Goal: Find specific page/section: Find specific page/section

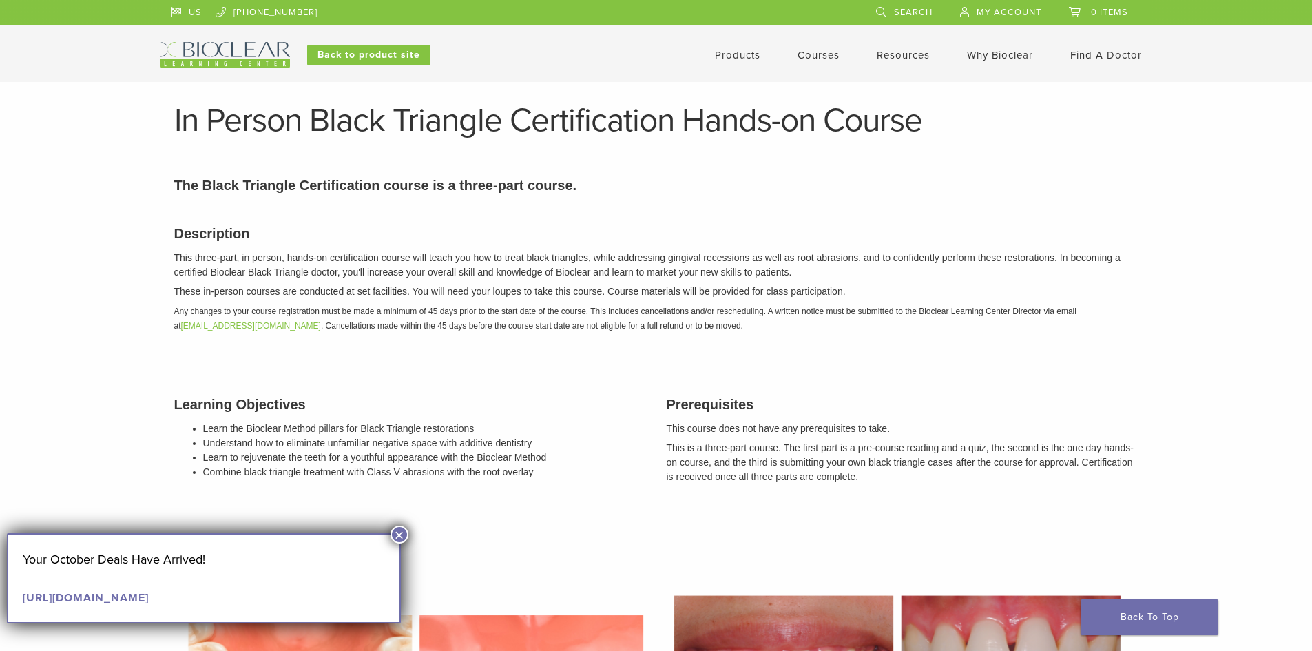
click at [398, 536] on button "×" at bounding box center [400, 535] width 18 height 18
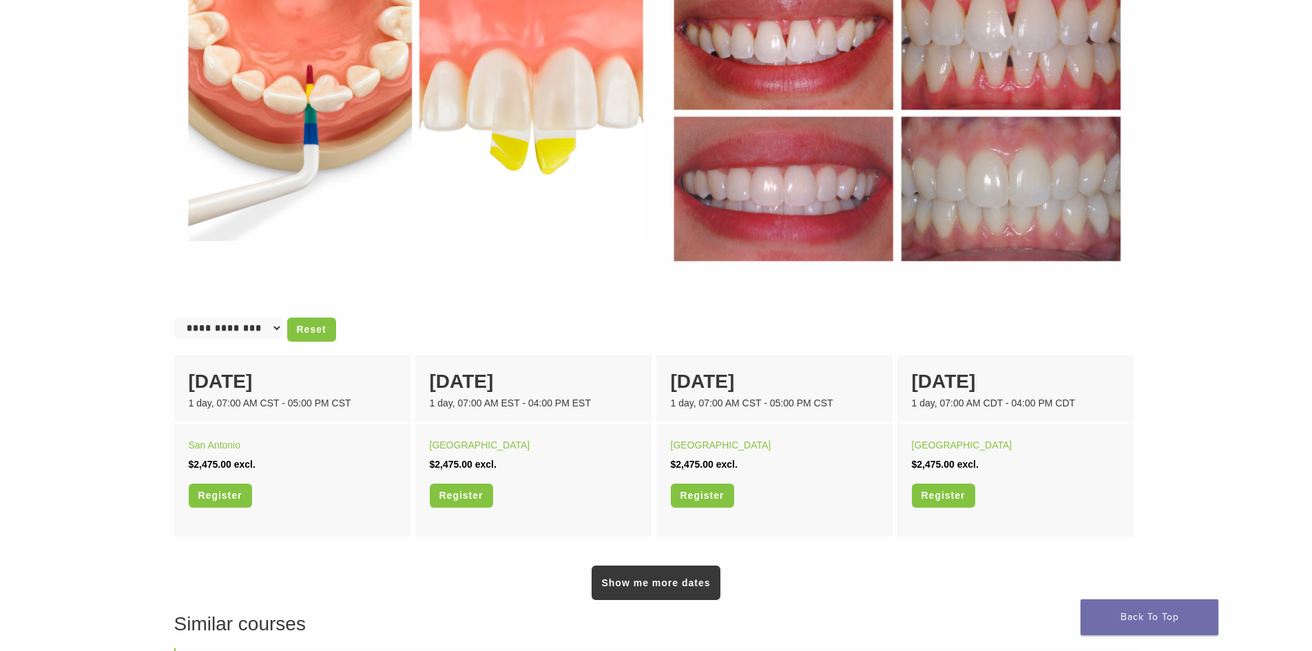
scroll to position [689, 0]
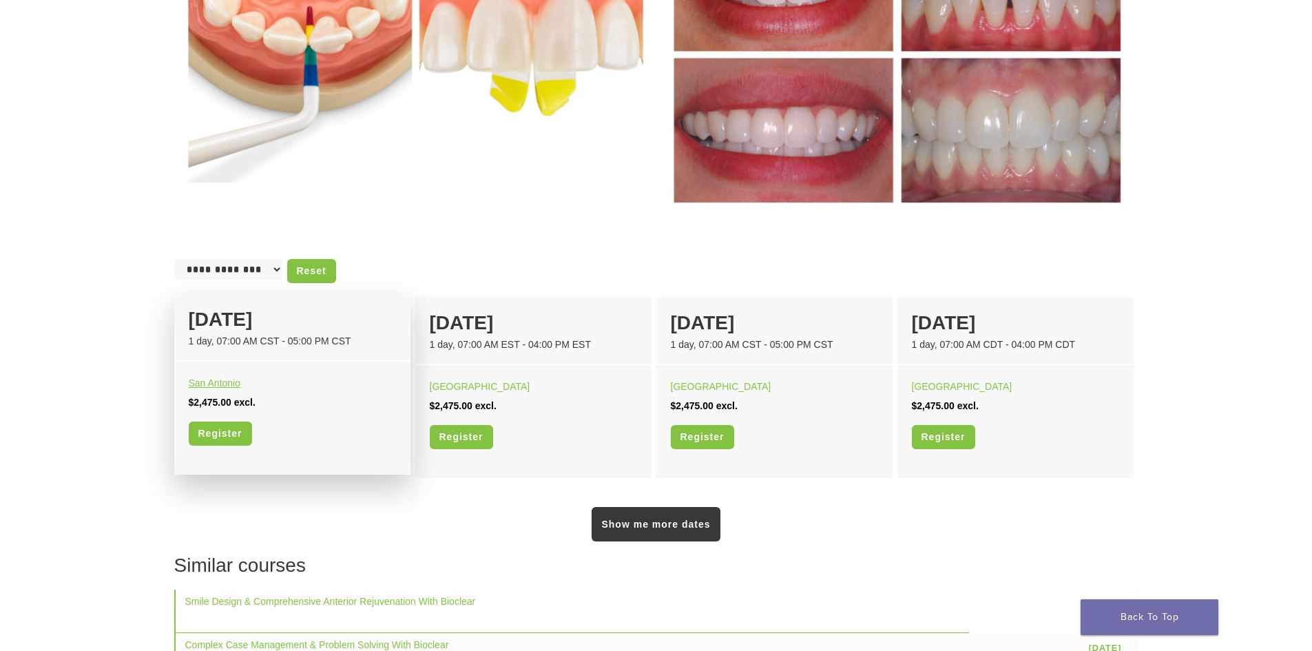
click at [220, 383] on link "San Antonio" at bounding box center [215, 382] width 52 height 11
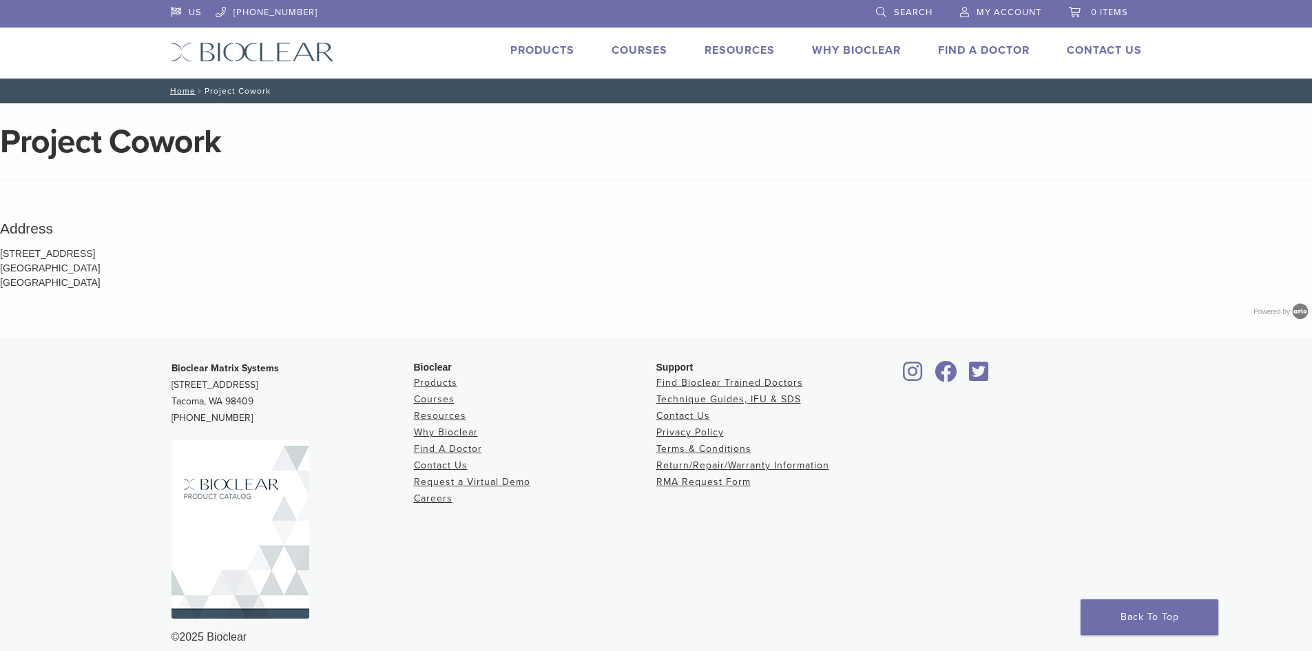
drag, startPoint x: 108, startPoint y: 254, endPoint x: 0, endPoint y: 260, distance: 108.3
click at [0, 260] on p "[STREET_ADDRESS] [GEOGRAPHIC_DATA] [GEOGRAPHIC_DATA]" at bounding box center [656, 268] width 1312 height 43
click at [2, 255] on p "[STREET_ADDRESS] [GEOGRAPHIC_DATA] [GEOGRAPHIC_DATA]" at bounding box center [656, 268] width 1312 height 43
drag, startPoint x: 2, startPoint y: 254, endPoint x: 63, endPoint y: 269, distance: 63.2
click at [100, 269] on p "[STREET_ADDRESS] [GEOGRAPHIC_DATA] [GEOGRAPHIC_DATA]" at bounding box center [656, 268] width 1312 height 43
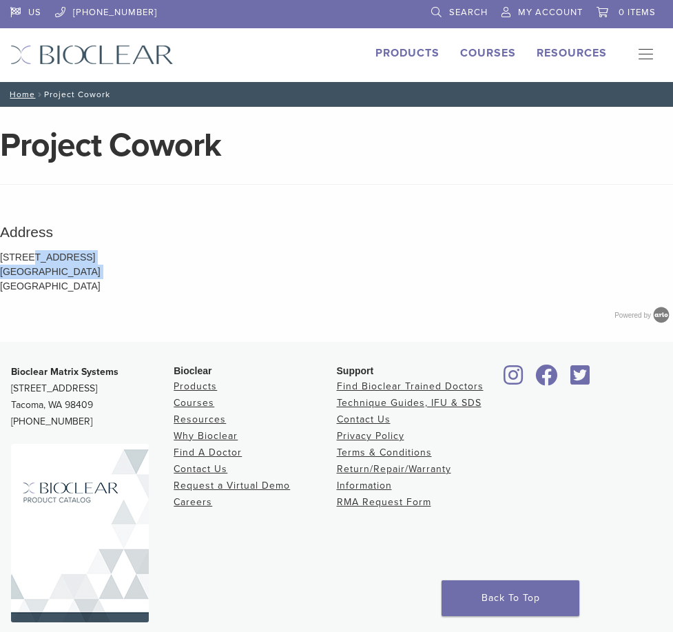
click at [28, 259] on p "[STREET_ADDRESS] [GEOGRAPHIC_DATA] [GEOGRAPHIC_DATA]" at bounding box center [336, 271] width 673 height 43
drag, startPoint x: 4, startPoint y: 256, endPoint x: 22, endPoint y: 258, distance: 18.0
click at [22, 258] on p "[STREET_ADDRESS] [GEOGRAPHIC_DATA] [GEOGRAPHIC_DATA]" at bounding box center [336, 271] width 673 height 43
drag, startPoint x: 1, startPoint y: 258, endPoint x: 97, endPoint y: 270, distance: 96.5
click at [97, 270] on p "[STREET_ADDRESS] [GEOGRAPHIC_DATA] [GEOGRAPHIC_DATA]" at bounding box center [336, 271] width 673 height 43
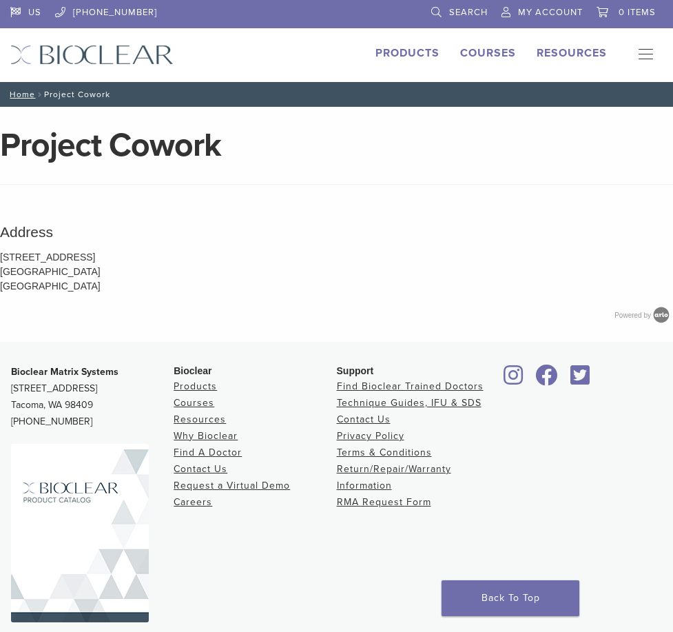
drag, startPoint x: 306, startPoint y: 212, endPoint x: 306, endPoint y: 203, distance: 9.6
drag, startPoint x: 177, startPoint y: 245, endPoint x: 178, endPoint y: 258, distance: 12.5
